Goal: Transaction & Acquisition: Purchase product/service

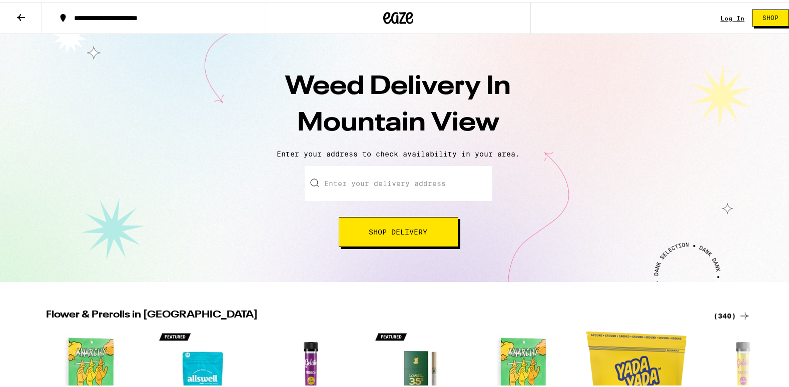
click at [340, 176] on input "Enter your delivery address" at bounding box center [399, 181] width 188 height 35
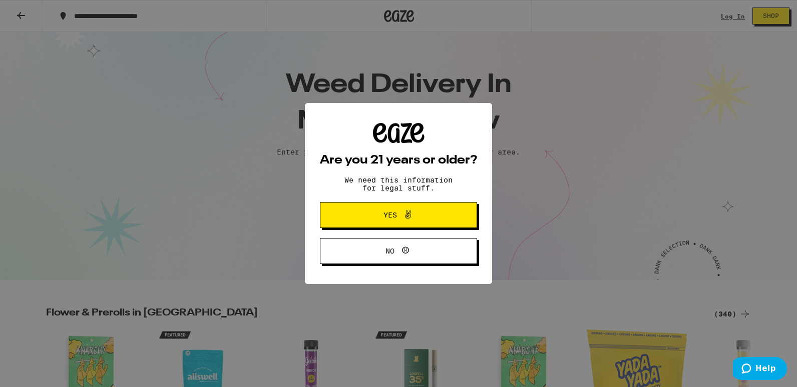
click at [373, 215] on span "Yes" at bounding box center [398, 215] width 76 height 13
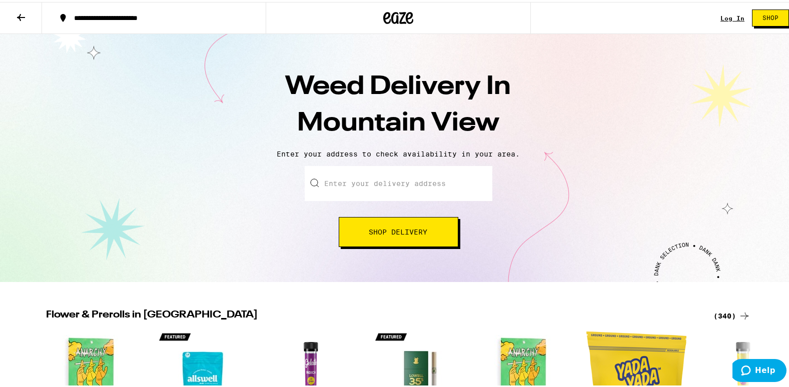
click at [337, 189] on input "Enter your delivery address" at bounding box center [399, 181] width 188 height 35
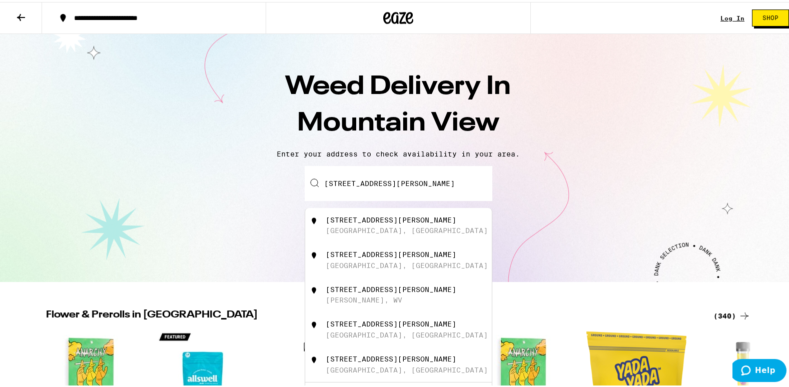
click at [345, 228] on div "Mountain View, CA" at bounding box center [407, 229] width 162 height 8
type input "735 Leona Lane, Mountain View, CA"
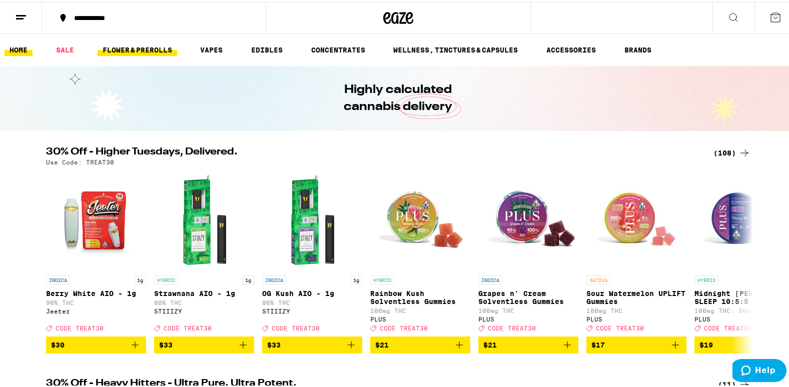
click at [156, 51] on link "FLOWER & PREROLLS" at bounding box center [138, 48] width 80 height 12
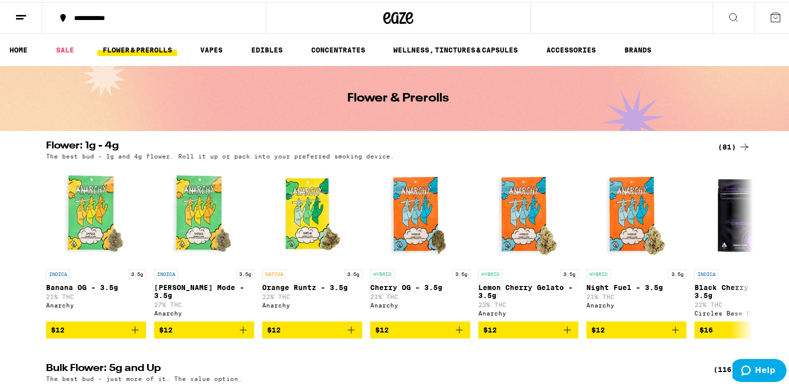
click at [723, 145] on div "(81)" at bounding box center [734, 145] width 33 height 12
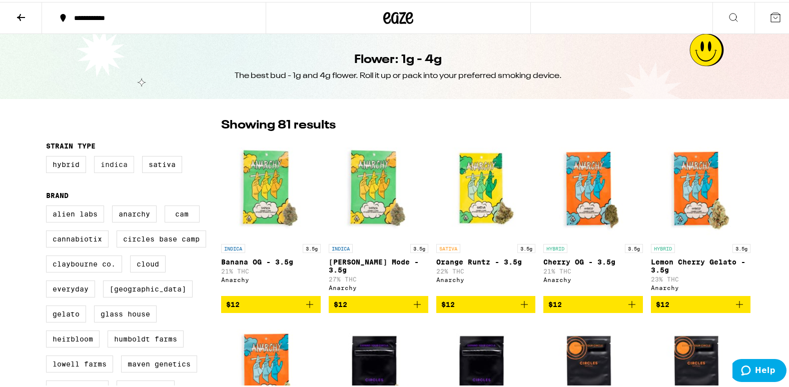
click at [116, 166] on label "Indica" at bounding box center [114, 162] width 40 height 17
click at [49, 156] on input "Indica" at bounding box center [48, 156] width 1 height 1
checkbox input "true"
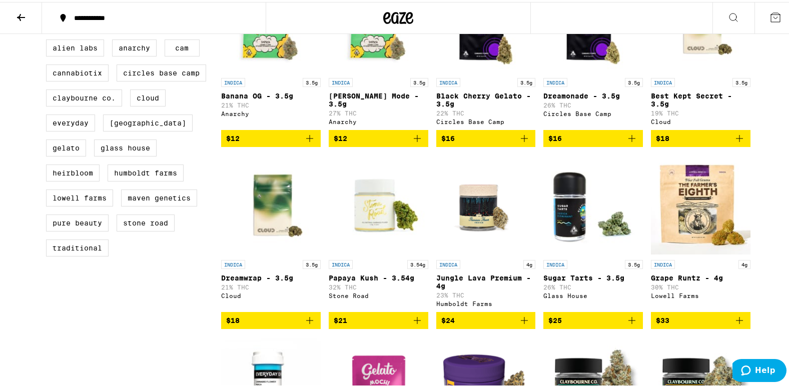
scroll to position [200, 0]
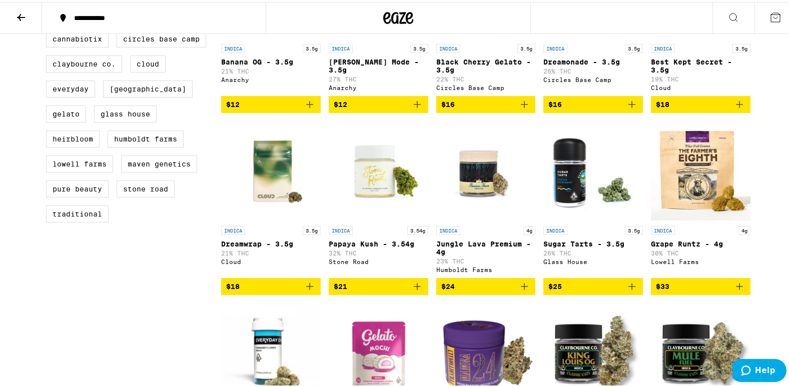
click at [360, 291] on span "$21" at bounding box center [379, 285] width 90 height 12
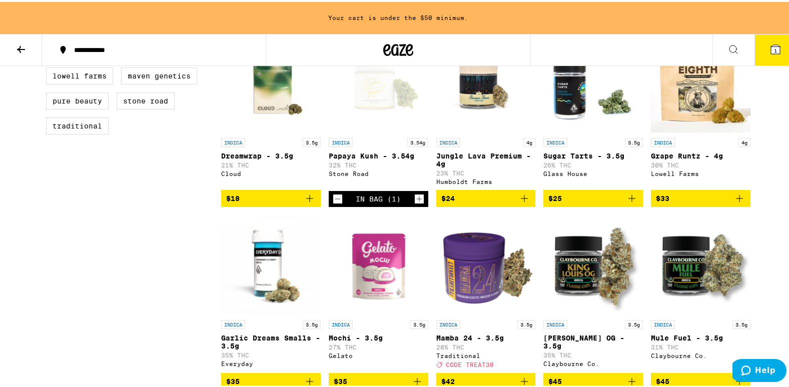
scroll to position [282, 0]
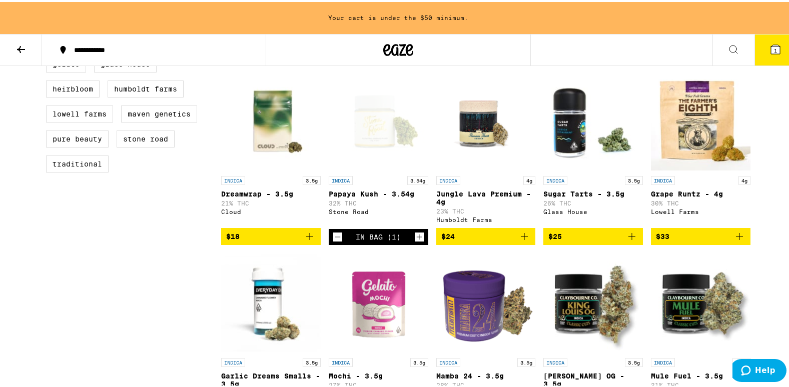
click at [381, 239] on div "In Bag (1)" at bounding box center [378, 235] width 45 height 8
click at [333, 241] on icon "Decrement" at bounding box center [337, 235] width 9 height 12
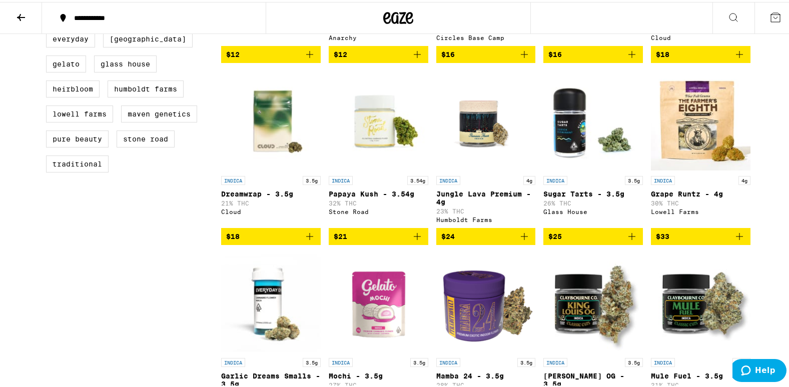
click at [411, 241] on icon "Add to bag" at bounding box center [417, 235] width 12 height 12
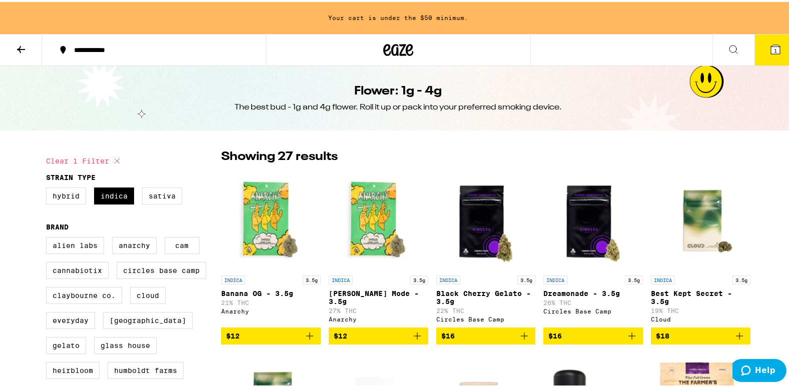
scroll to position [0, 0]
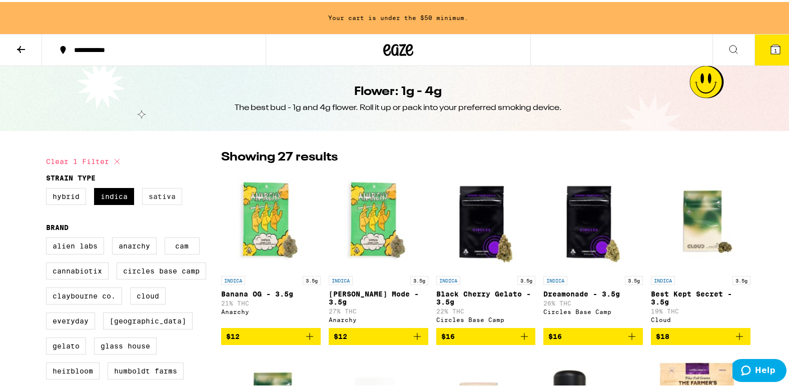
click at [155, 195] on label "Sativa" at bounding box center [162, 194] width 40 height 17
click at [49, 188] on input "Sativa" at bounding box center [48, 188] width 1 height 1
checkbox input "true"
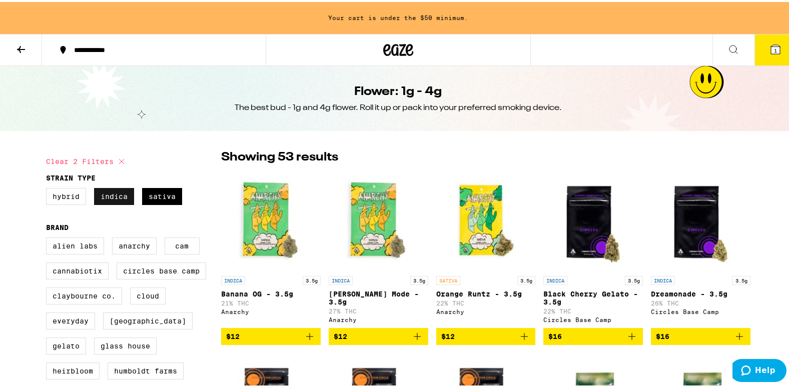
click at [117, 199] on label "Indica" at bounding box center [114, 194] width 40 height 17
click at [49, 188] on input "Indica" at bounding box center [48, 188] width 1 height 1
checkbox input "false"
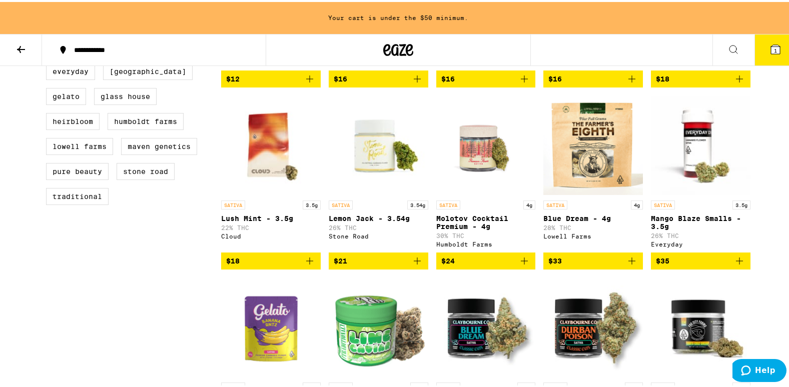
scroll to position [250, 0]
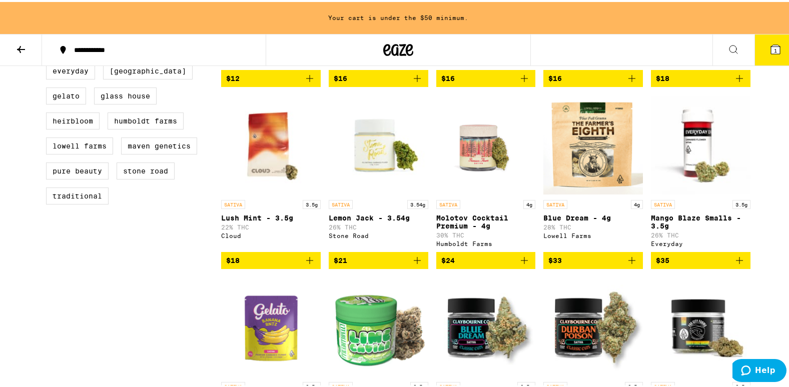
click at [521, 262] on icon "Add to bag" at bounding box center [524, 258] width 7 height 7
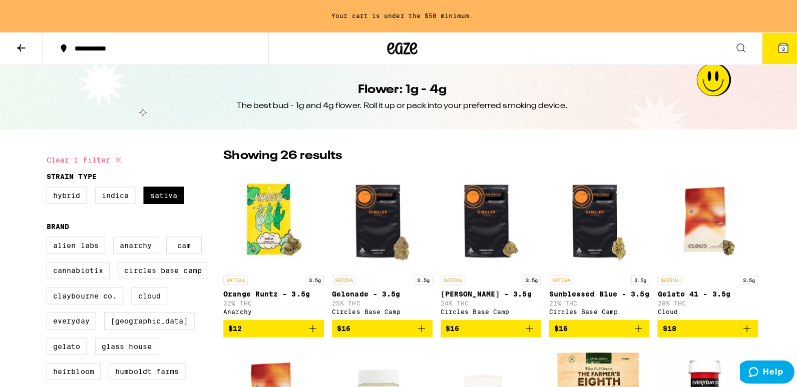
scroll to position [0, 0]
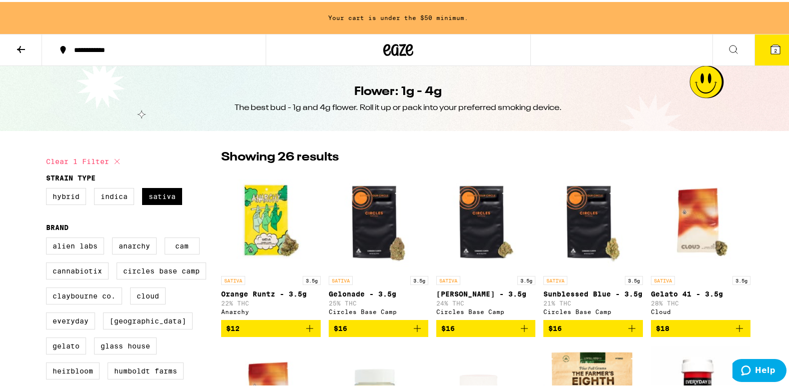
drag, startPoint x: 765, startPoint y: 46, endPoint x: 751, endPoint y: 165, distance: 120.0
click at [770, 48] on icon at bounding box center [776, 48] width 12 height 12
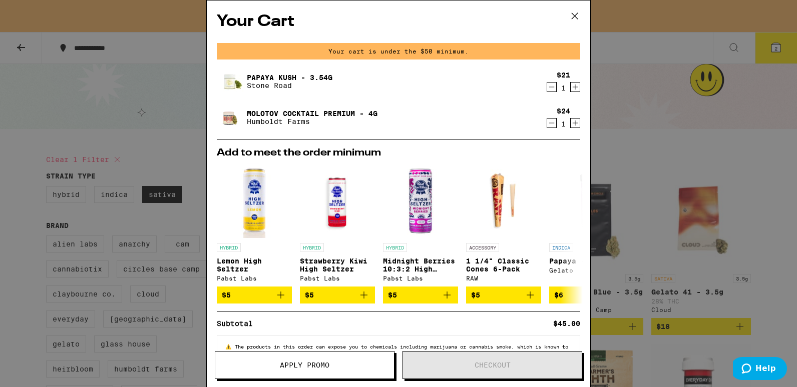
click at [572, 16] on icon at bounding box center [574, 16] width 15 height 15
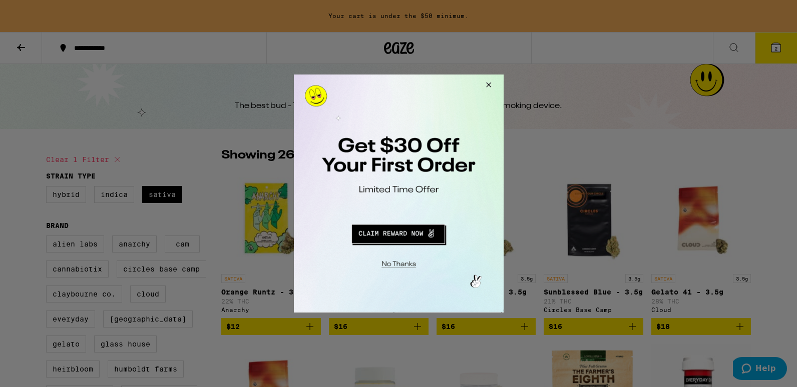
drag, startPoint x: 316, startPoint y: 124, endPoint x: 343, endPoint y: 302, distance: 180.2
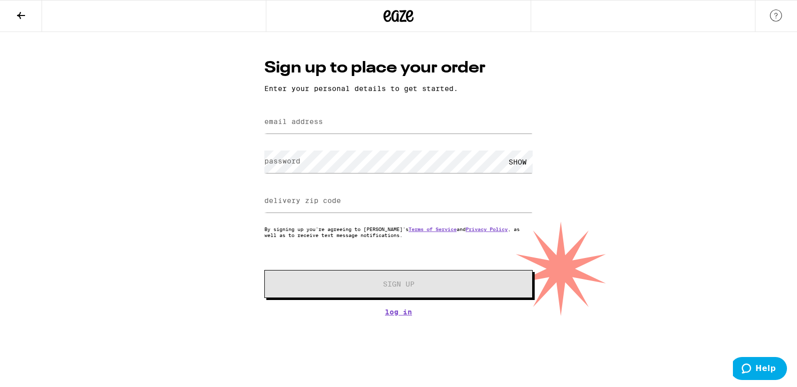
click at [317, 123] on label "email address" at bounding box center [293, 122] width 59 height 8
type input "[EMAIL_ADDRESS][DOMAIN_NAME]"
type input "96145"
click at [292, 160] on label "password" at bounding box center [282, 161] width 36 height 8
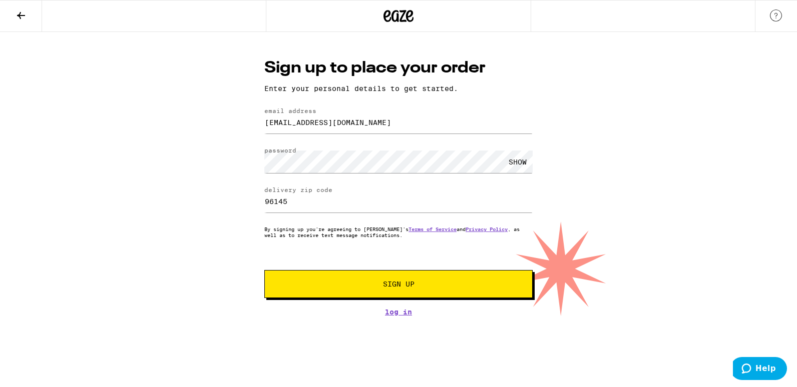
click at [376, 288] on span "Sign Up" at bounding box center [398, 284] width 199 height 7
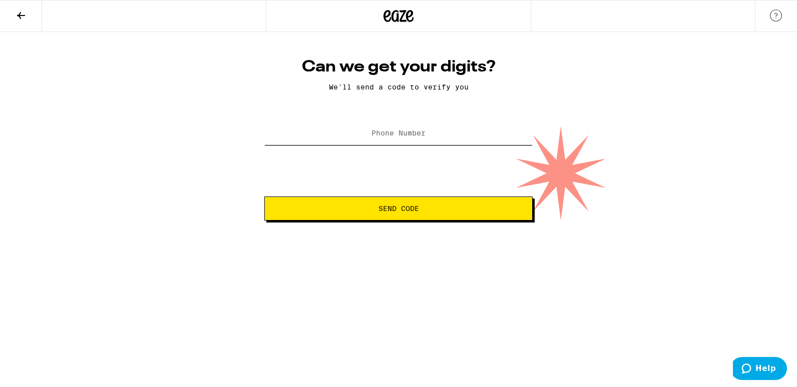
click at [377, 140] on input "Phone Number" at bounding box center [398, 134] width 268 height 23
type input "[PHONE_NUMBER]"
click at [331, 215] on button "Send Code" at bounding box center [398, 209] width 268 height 24
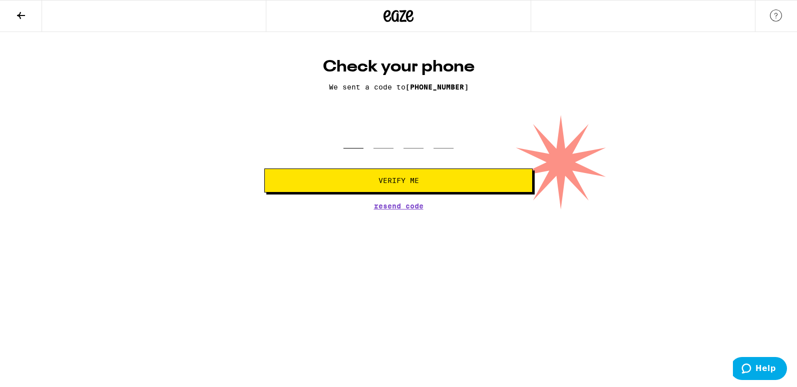
click at [349, 141] on input "tel" at bounding box center [353, 134] width 20 height 30
type input "5"
type input "6"
type input "1"
type input "0"
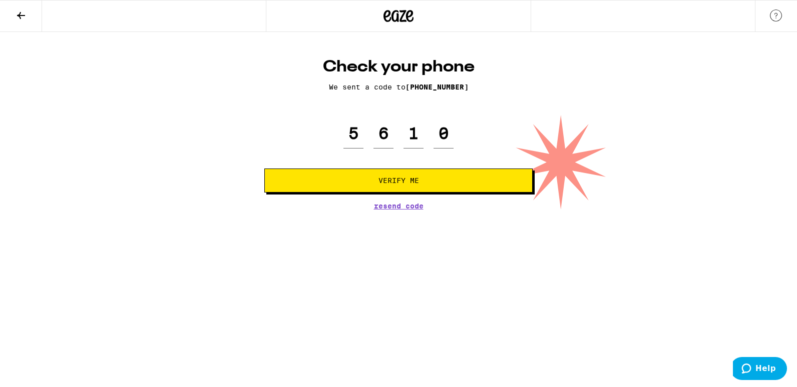
click at [404, 184] on span "Verify Me" at bounding box center [398, 180] width 41 height 7
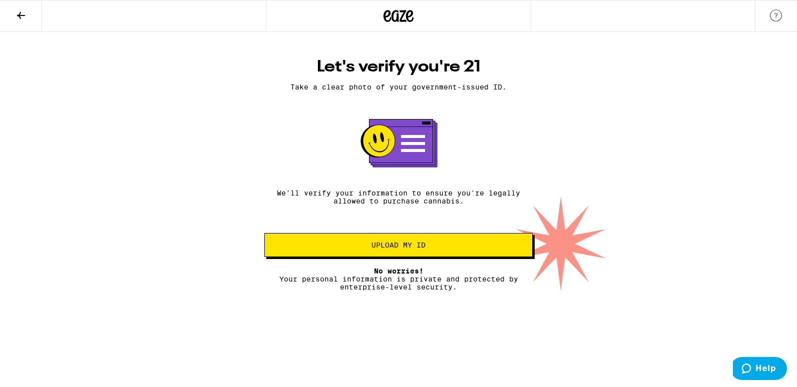
click at [329, 249] on span "Upload my ID" at bounding box center [398, 245] width 251 height 7
